Goal: Information Seeking & Learning: Learn about a topic

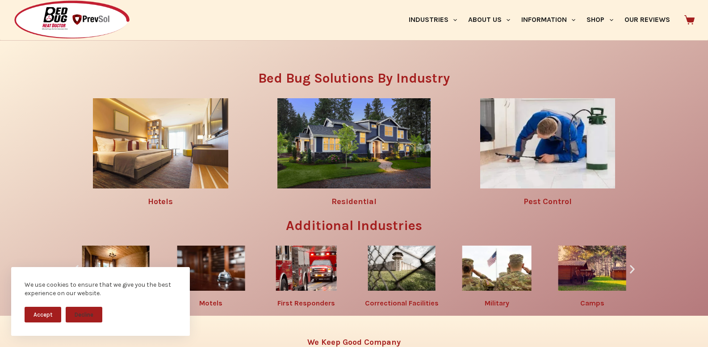
scroll to position [1177, 0]
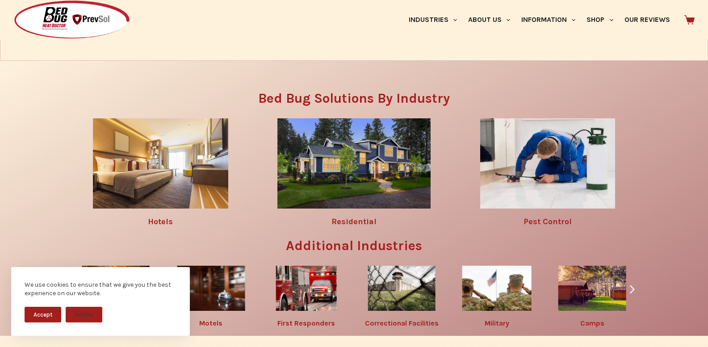
click at [352, 169] on img at bounding box center [354, 163] width 153 height 90
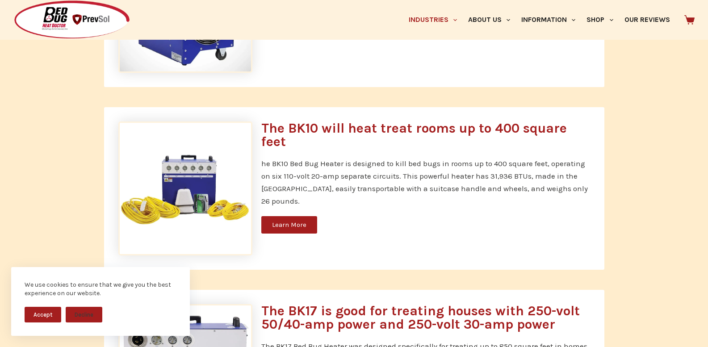
scroll to position [604, 0]
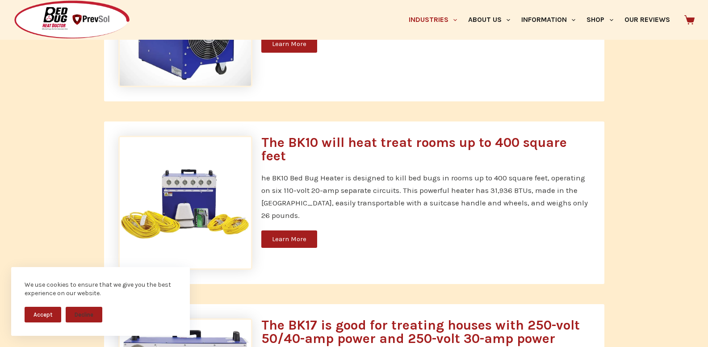
click at [700, 172] on html "Skip to content No results Industries Hospitality Bed & Breakfasts Extended Sta…" at bounding box center [354, 287] width 708 height 1782
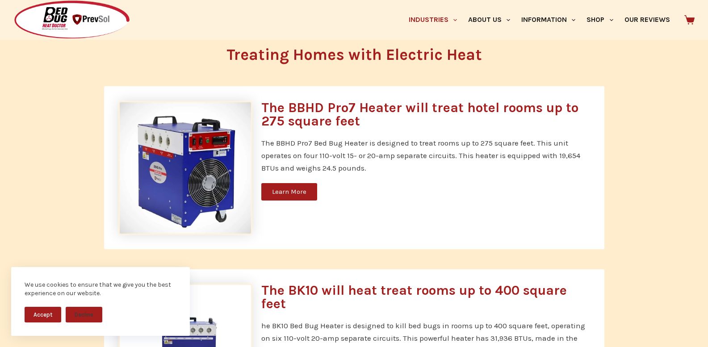
scroll to position [449, 0]
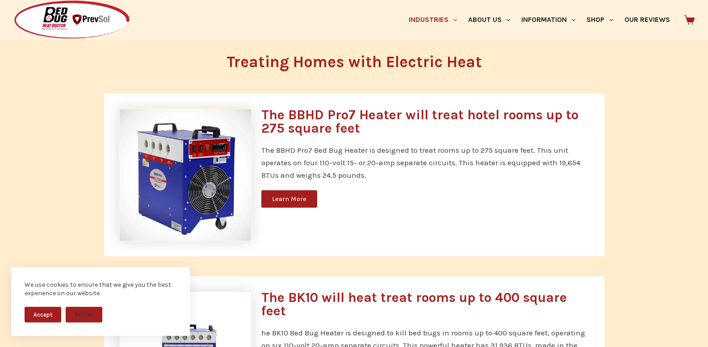
click at [289, 193] on link "Learn More" at bounding box center [289, 198] width 56 height 17
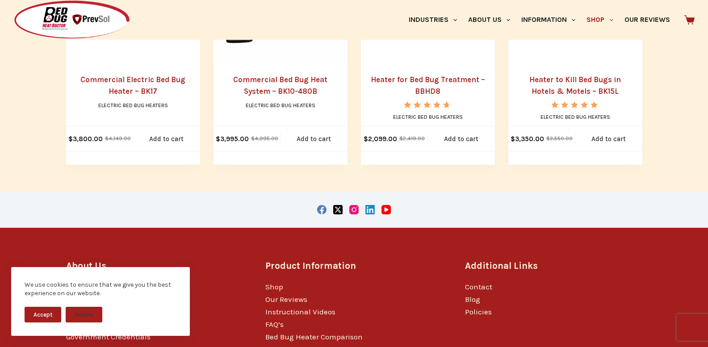
scroll to position [1016, 0]
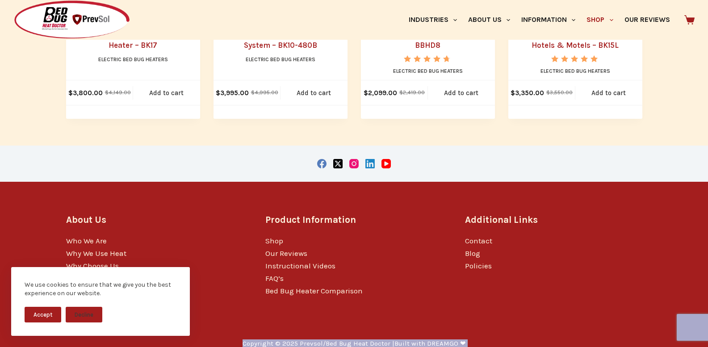
drag, startPoint x: 697, startPoint y: 311, endPoint x: 699, endPoint y: 319, distance: 7.9
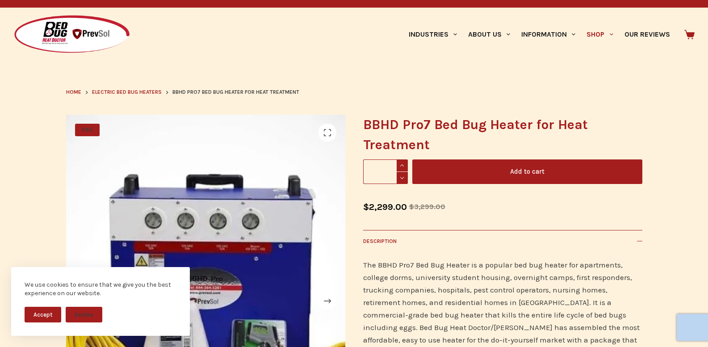
scroll to position [0, 0]
